Goal: Find specific page/section: Find specific page/section

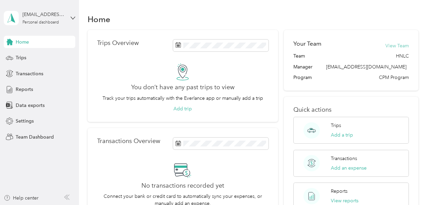
click at [298, 44] on button "View Team" at bounding box center [398, 45] width 24 height 7
